Goal: Task Accomplishment & Management: Complete application form

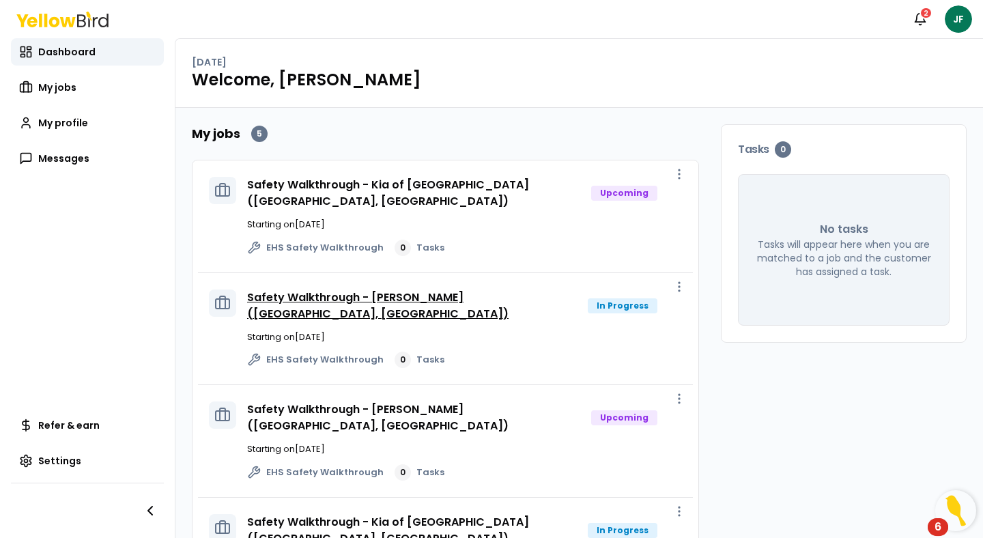
click at [442, 289] on link "Safety Walkthrough - [PERSON_NAME] ([GEOGRAPHIC_DATA], [GEOGRAPHIC_DATA])" at bounding box center [377, 305] width 261 height 32
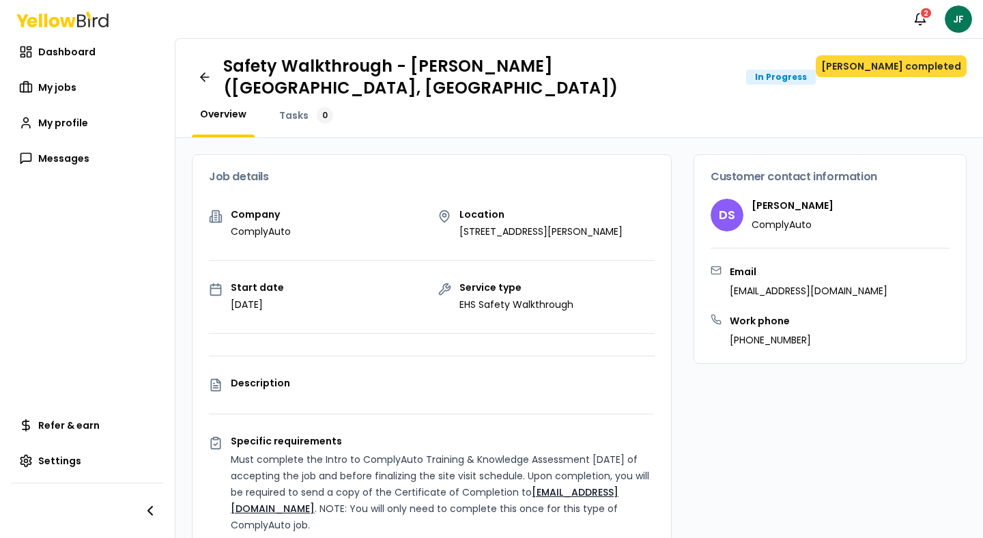
click at [904, 62] on button "[PERSON_NAME] completed" at bounding box center [890, 66] width 151 height 22
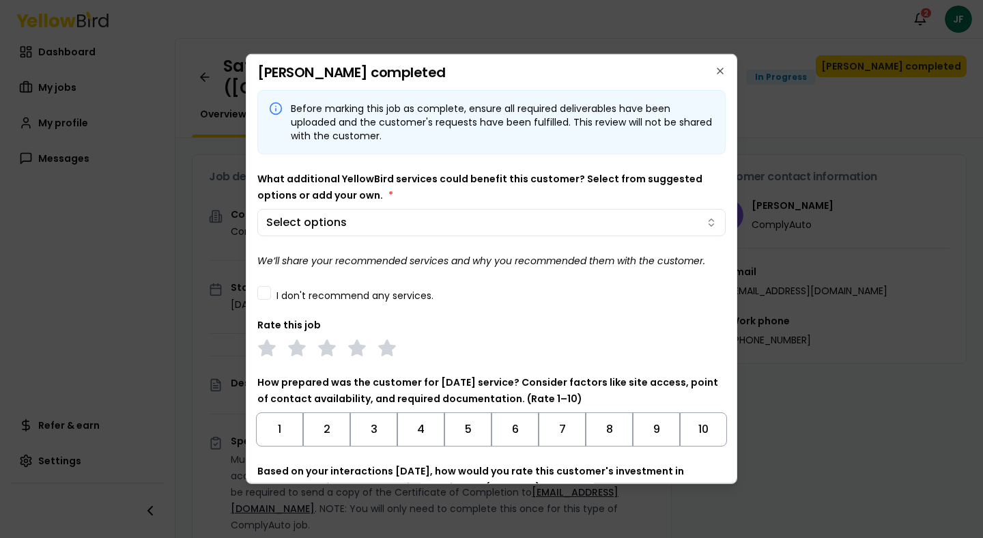
click at [264, 289] on button "I don't recommend any services." at bounding box center [264, 293] width 14 height 14
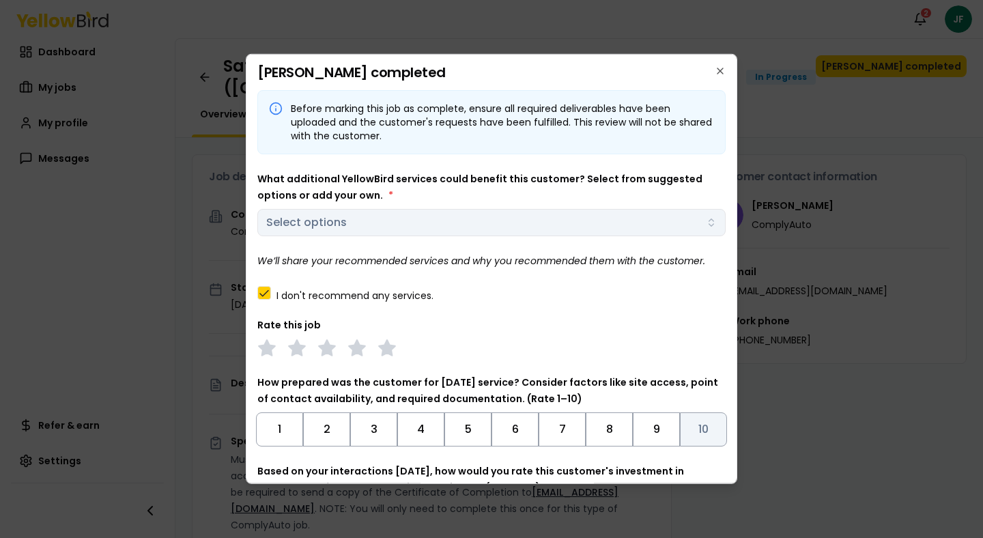
click at [693, 439] on button "10" at bounding box center [703, 429] width 47 height 34
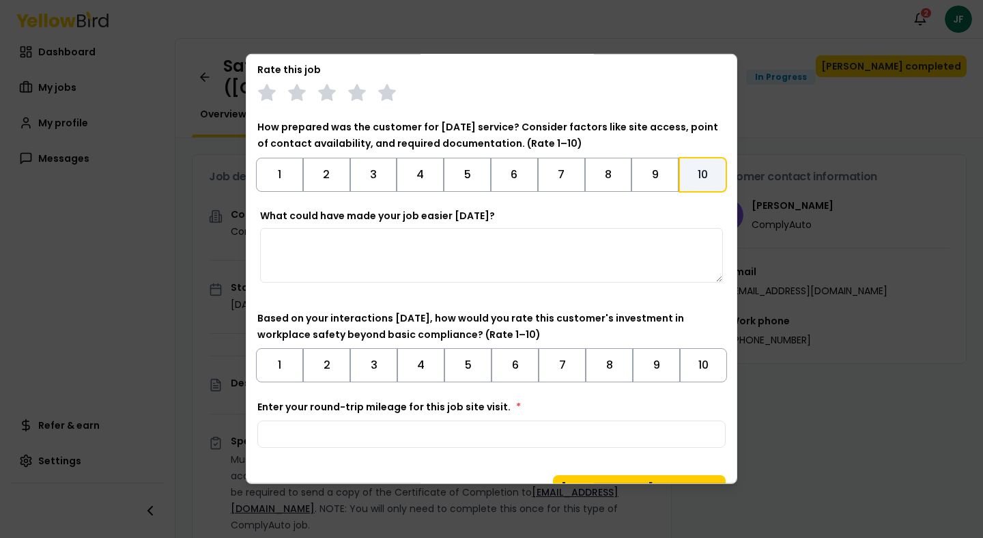
scroll to position [285, 0]
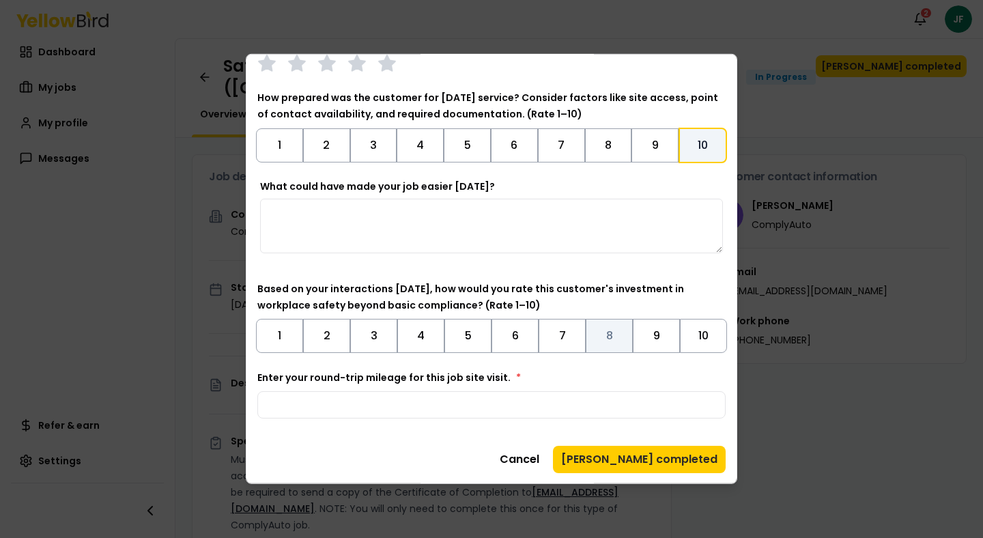
click at [615, 344] on button "8" at bounding box center [608, 336] width 47 height 34
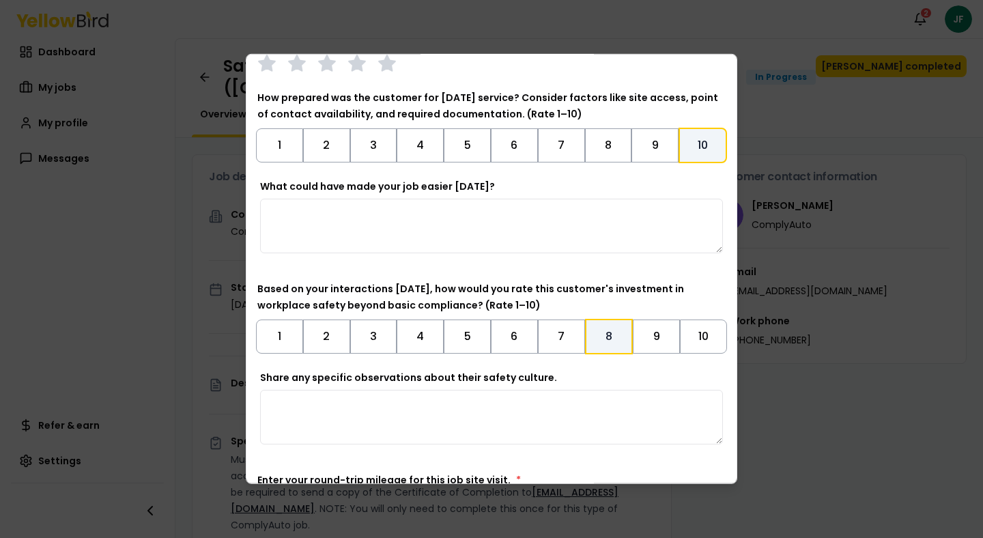
scroll to position [387, 0]
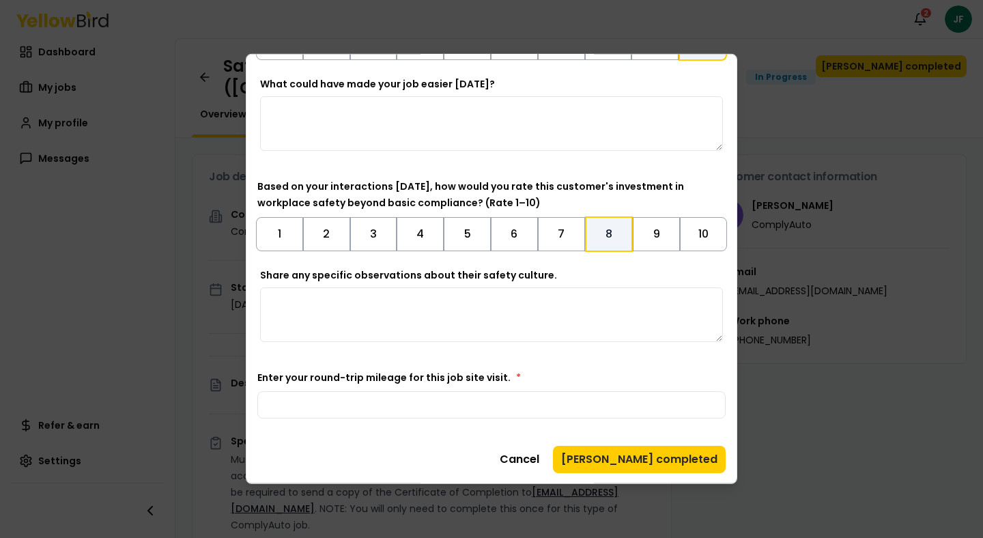
click at [498, 400] on input "Enter your round-trip mileage for this job site visit. *" at bounding box center [491, 404] width 468 height 27
type input "*"
click at [679, 465] on button "[PERSON_NAME] completed" at bounding box center [639, 459] width 173 height 27
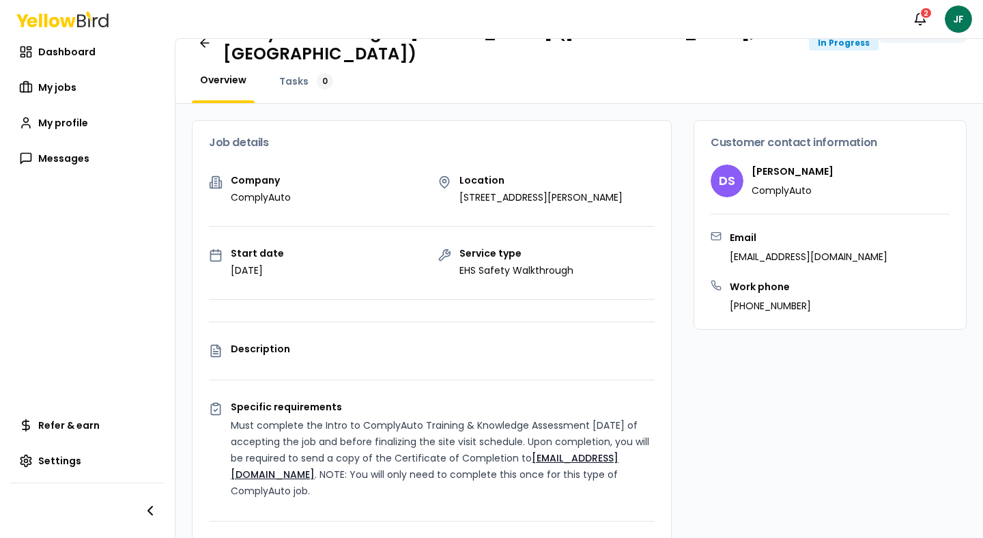
scroll to position [0, 0]
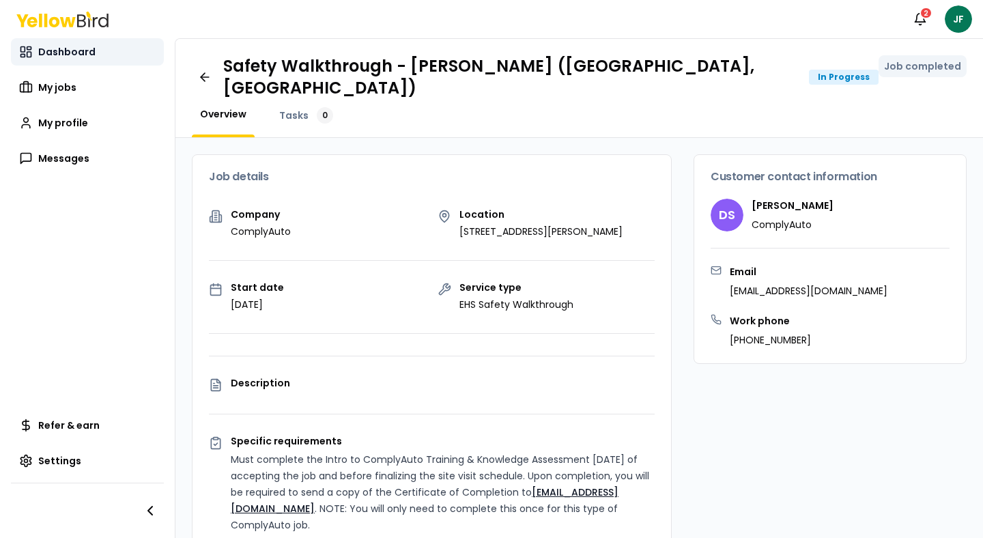
click at [112, 47] on link "Dashboard" at bounding box center [87, 51] width 153 height 27
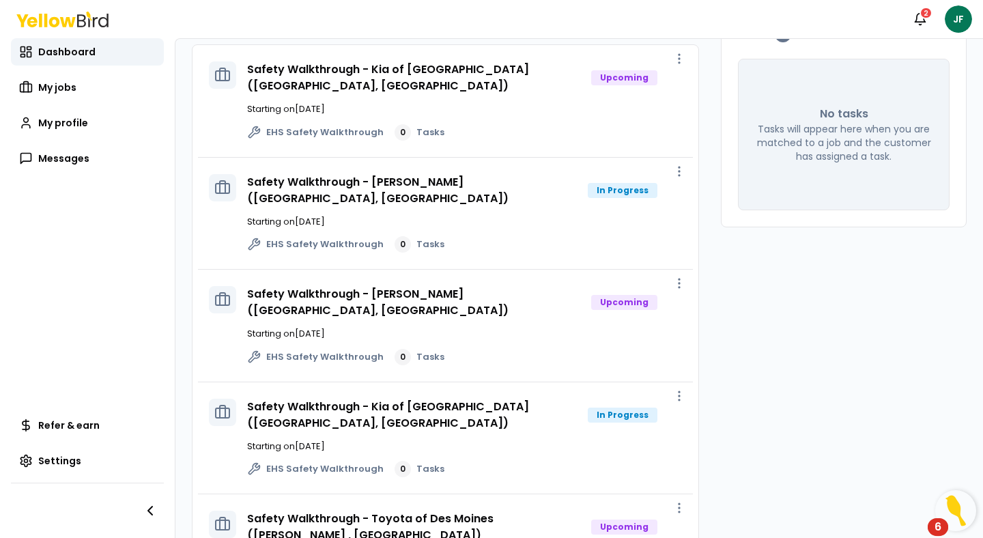
scroll to position [118, 0]
